Goal: Find specific page/section

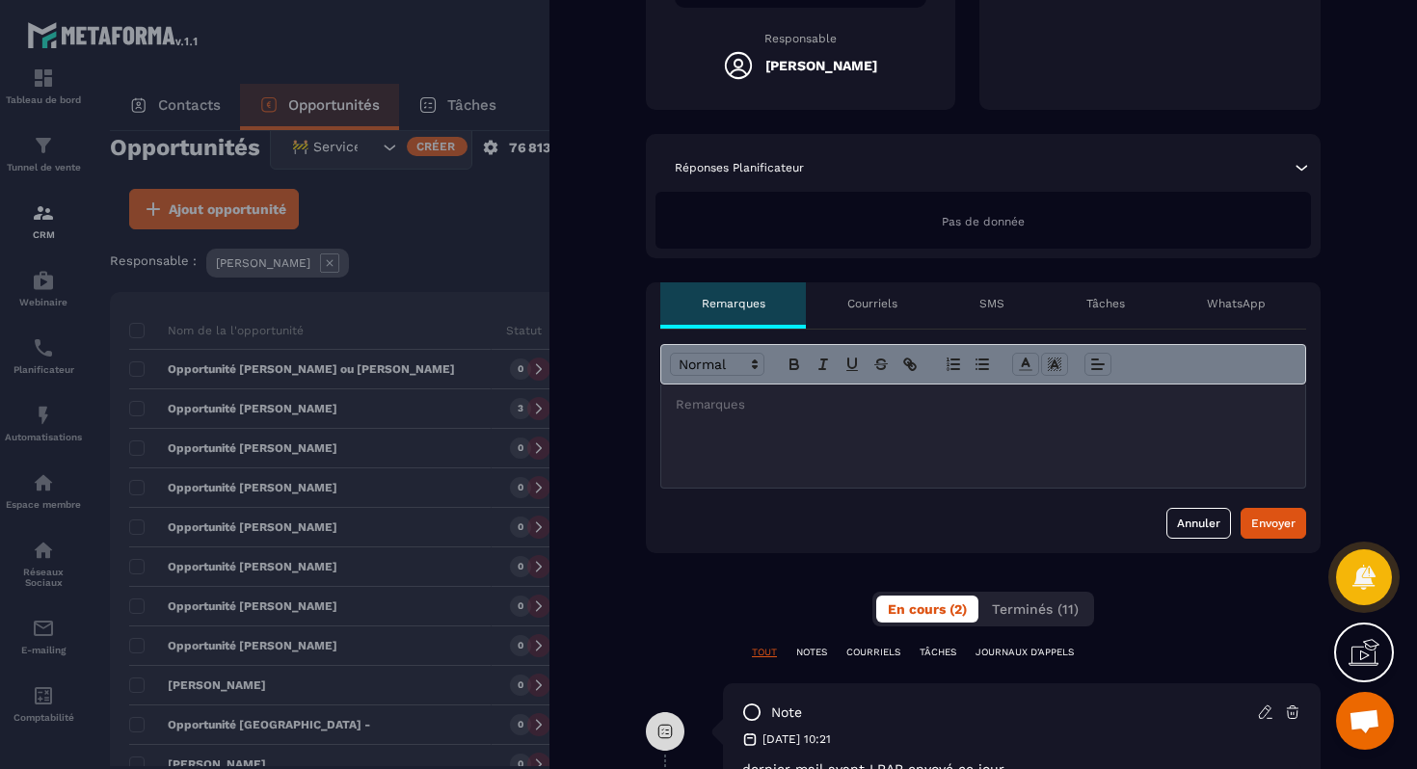
scroll to position [566, 0]
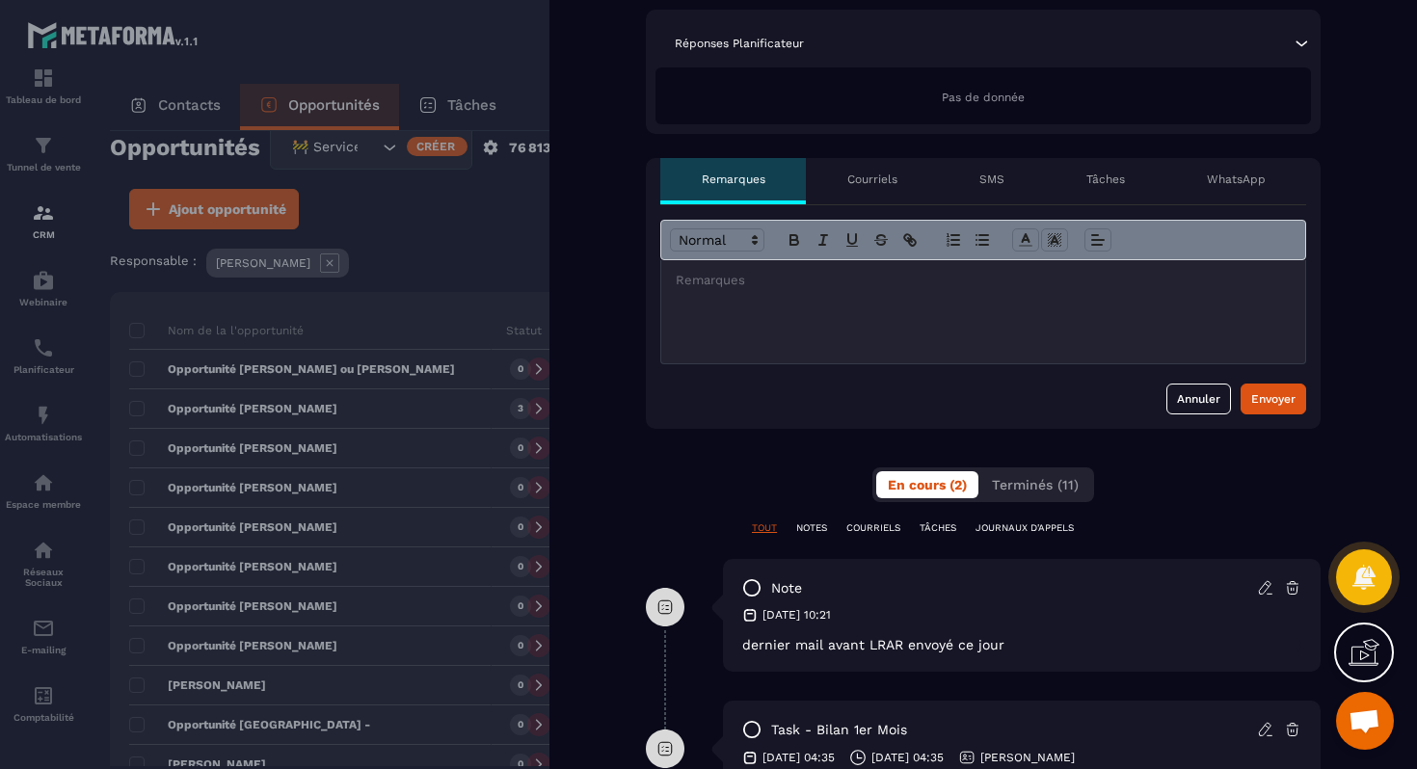
click at [818, 642] on span "dernier mail avant LRAR envoyé ce jour" at bounding box center [873, 644] width 262 height 15
copy div "dernier mail avant LRAR envoyé ce jour"
drag, startPoint x: 285, startPoint y: 401, endPoint x: 315, endPoint y: 382, distance: 35.6
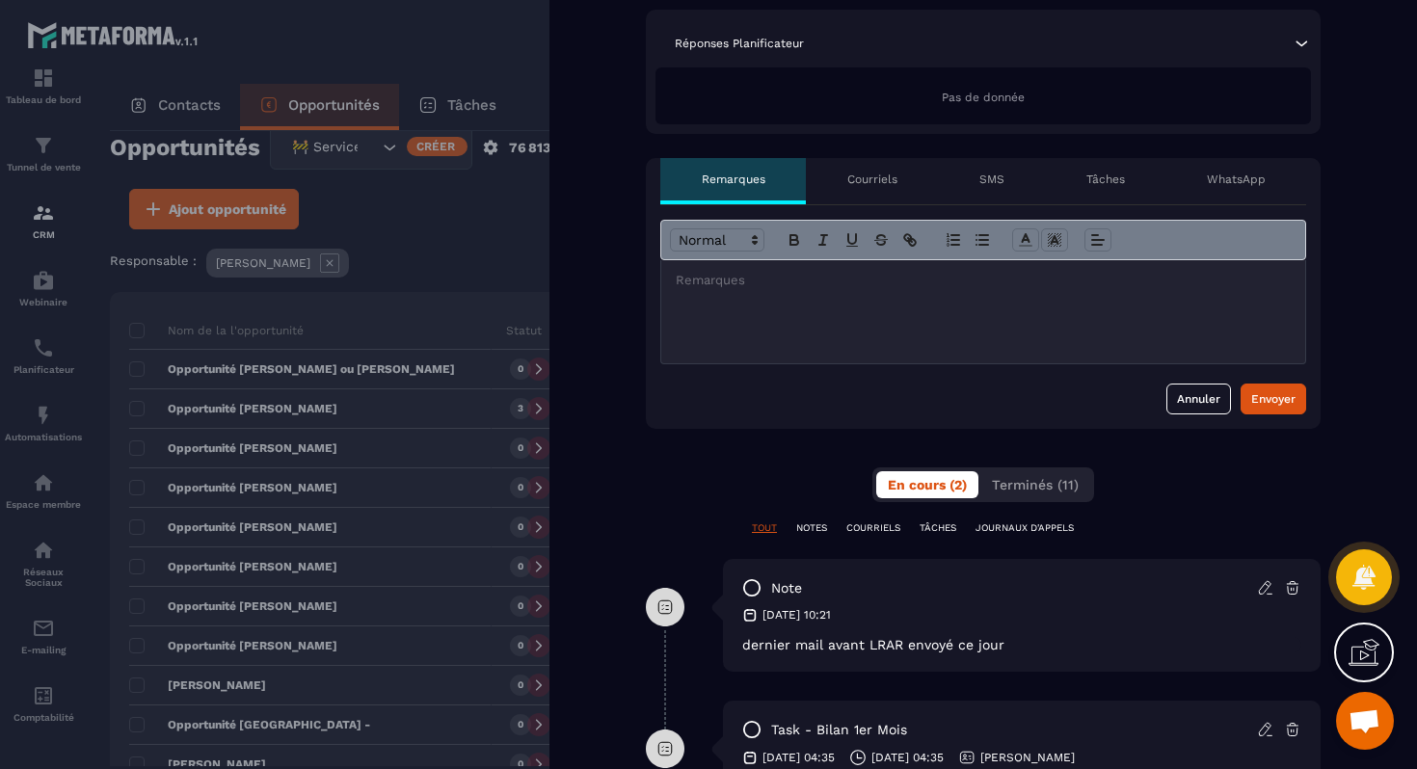
click at [289, 397] on div at bounding box center [708, 384] width 1417 height 769
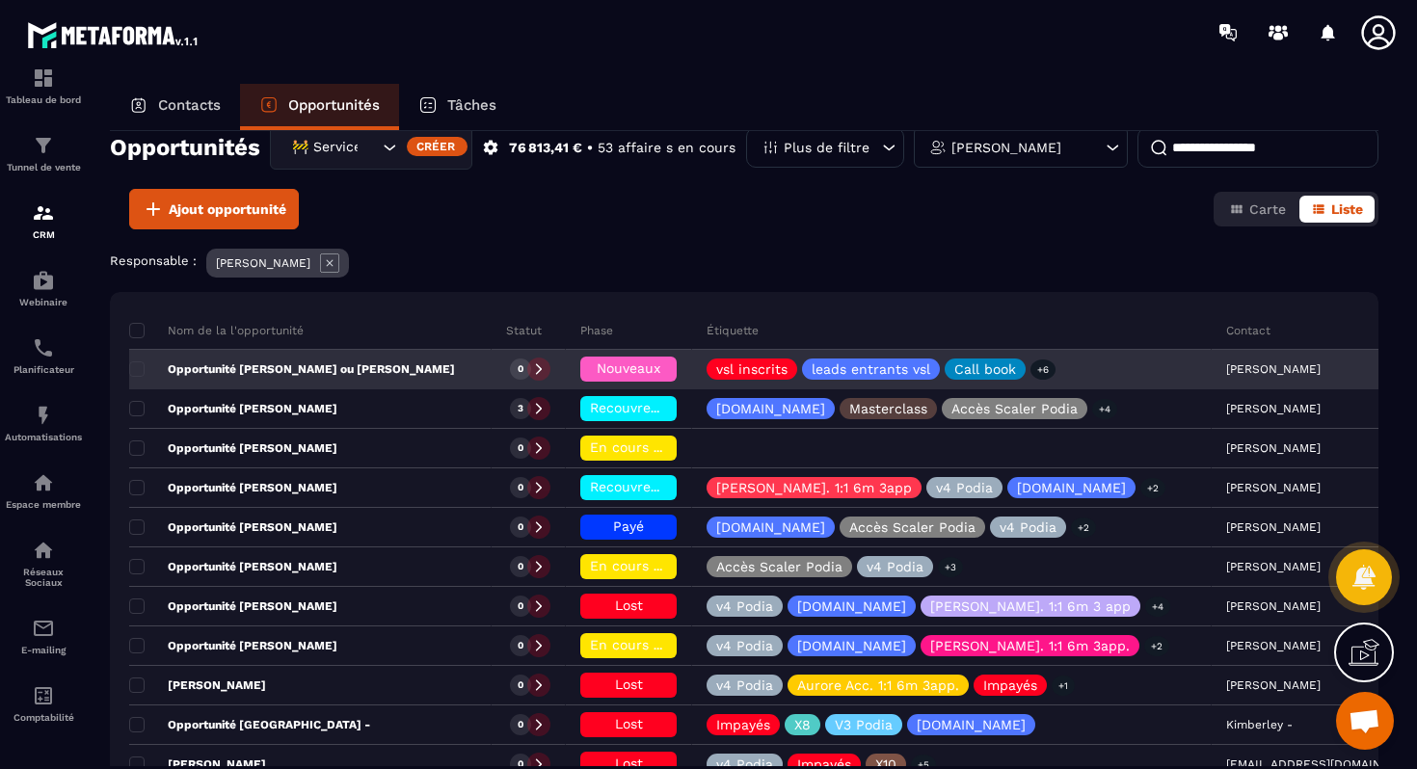
click at [597, 363] on span "Nouveaux" at bounding box center [629, 367] width 64 height 15
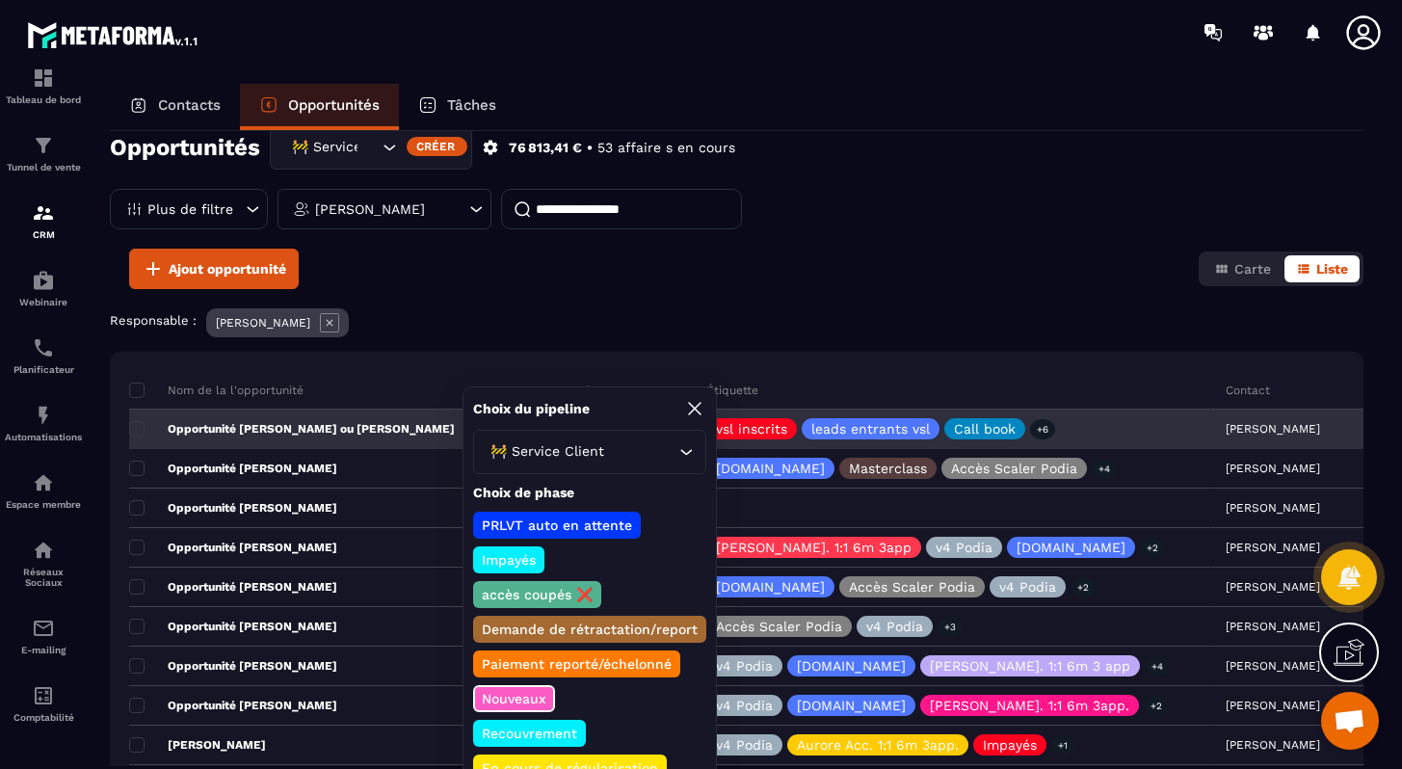
click at [313, 411] on div "Opportunité [PERSON_NAME] ou [PERSON_NAME]" at bounding box center [310, 430] width 362 height 39
